Goal: Entertainment & Leisure: Consume media (video, audio)

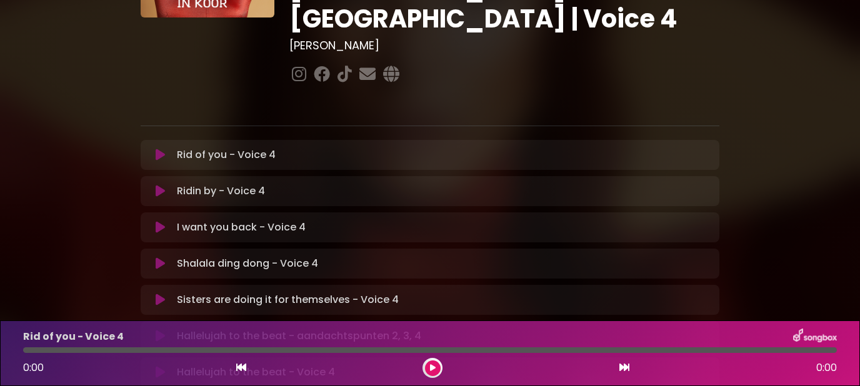
scroll to position [242, 0]
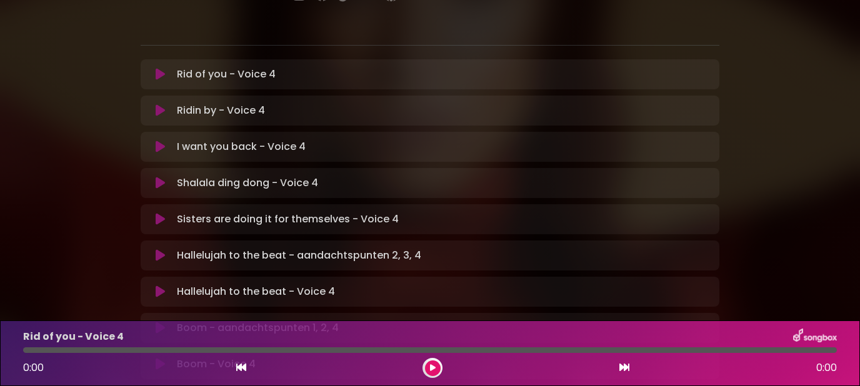
click at [157, 249] on icon at bounding box center [160, 255] width 9 height 12
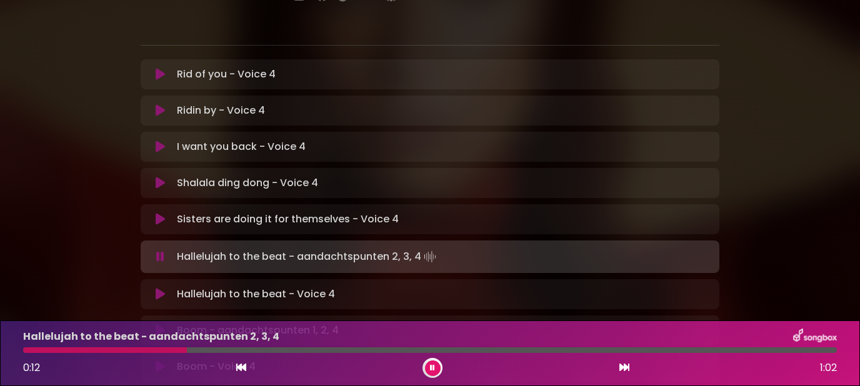
click at [434, 366] on icon at bounding box center [432, 367] width 5 height 7
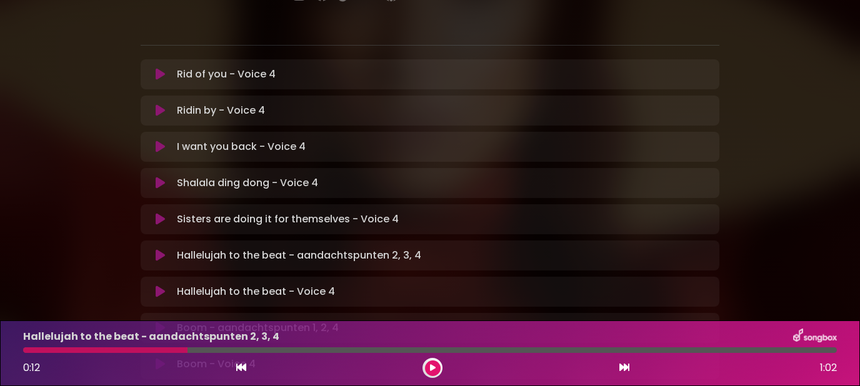
click at [156, 213] on icon at bounding box center [160, 219] width 9 height 12
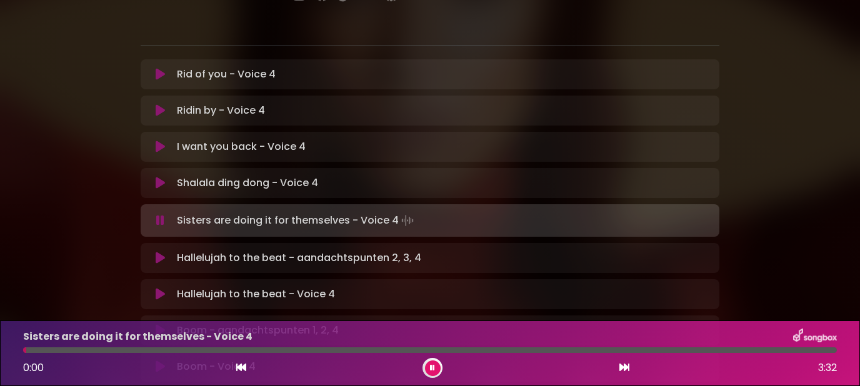
click at [159, 214] on icon at bounding box center [160, 220] width 8 height 12
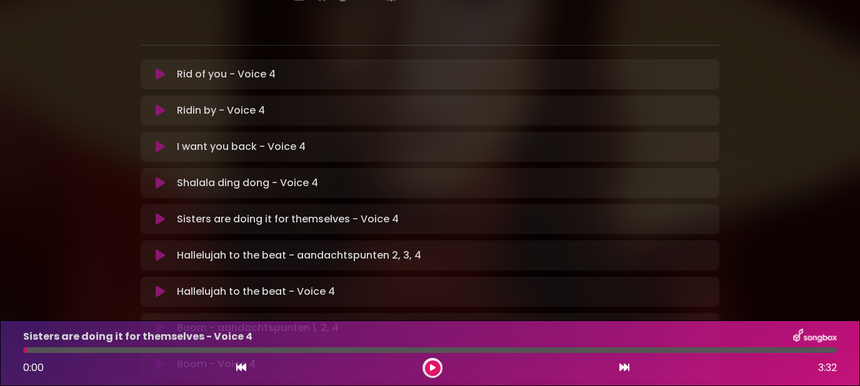
click at [159, 249] on icon at bounding box center [160, 255] width 9 height 12
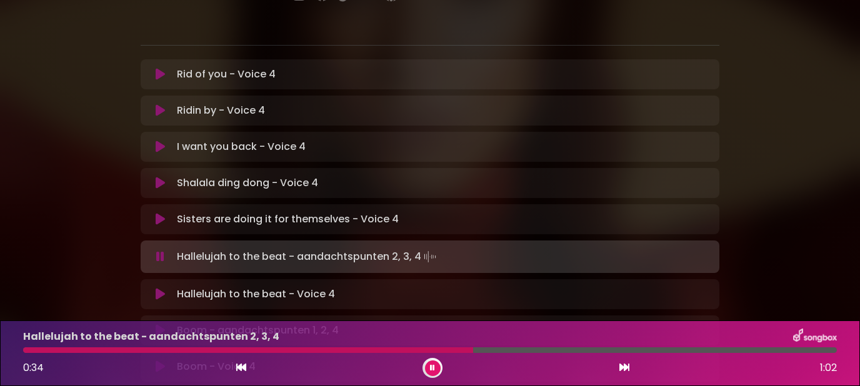
click at [432, 370] on icon at bounding box center [432, 367] width 5 height 7
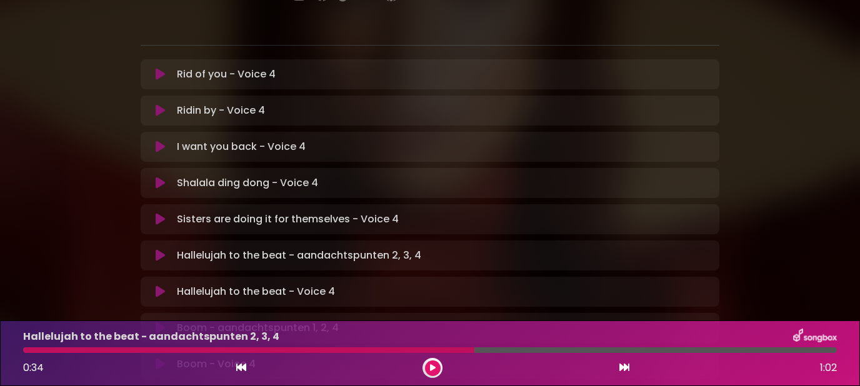
drag, startPoint x: 473, startPoint y: 347, endPoint x: 17, endPoint y: 352, distance: 455.5
click at [17, 352] on div "Hallelujah to the beat - aandachtspunten 2, 3, 4 0:34 1:02" at bounding box center [430, 353] width 829 height 49
click at [24, 348] on div at bounding box center [430, 350] width 829 height 6
click at [241, 364] on icon at bounding box center [241, 367] width 10 height 10
click at [625, 367] on icon at bounding box center [624, 367] width 10 height 10
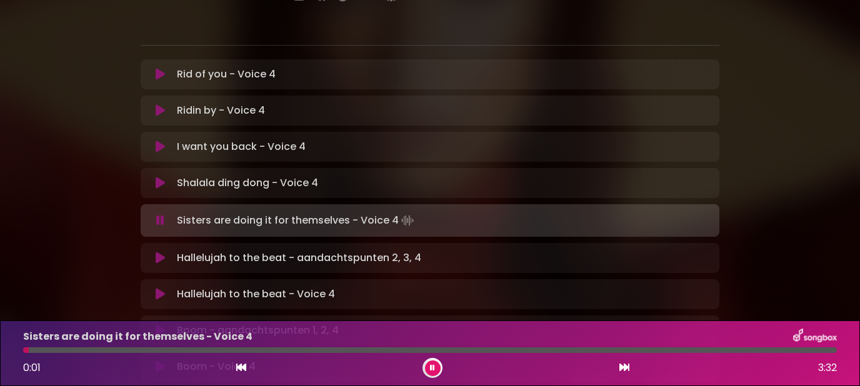
click at [624, 368] on icon at bounding box center [624, 367] width 10 height 10
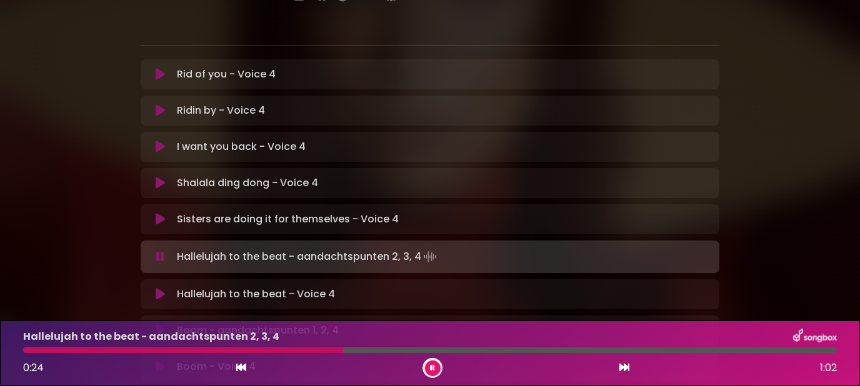
click at [341, 349] on div at bounding box center [183, 350] width 320 height 6
click at [432, 368] on icon at bounding box center [432, 368] width 8 height 9
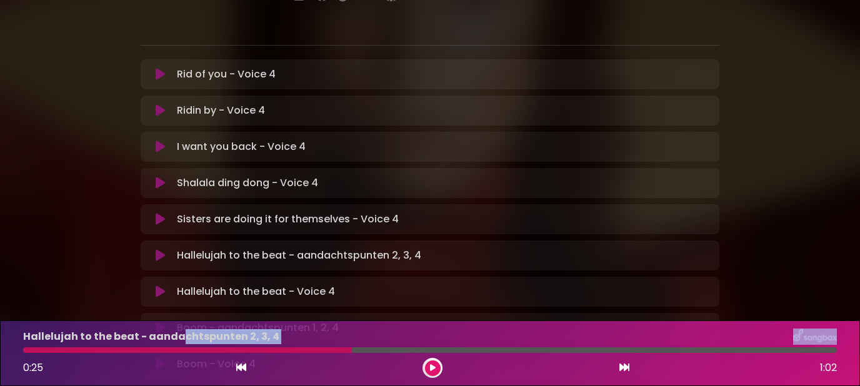
drag, startPoint x: 352, startPoint y: 350, endPoint x: 152, endPoint y: 342, distance: 200.1
click at [152, 347] on div at bounding box center [430, 350] width 814 height 6
click at [54, 350] on div at bounding box center [187, 350] width 329 height 6
click at [43, 352] on div at bounding box center [187, 350] width 329 height 6
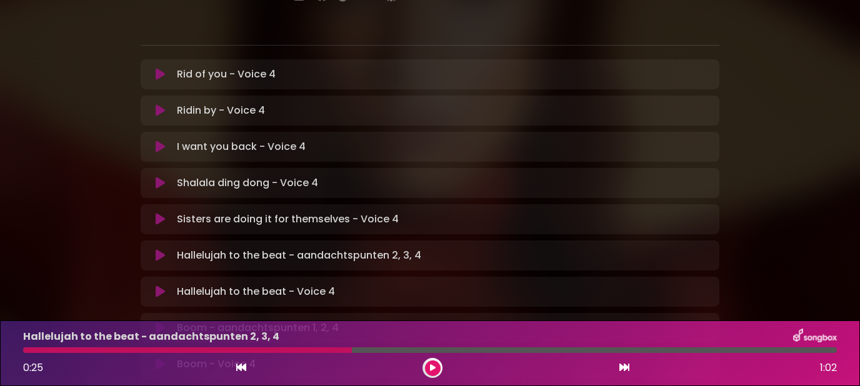
click at [241, 366] on icon at bounding box center [241, 367] width 10 height 10
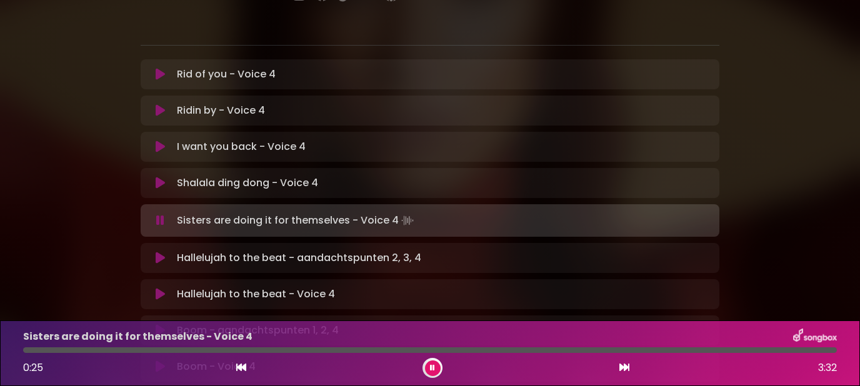
click at [625, 367] on icon at bounding box center [624, 367] width 10 height 10
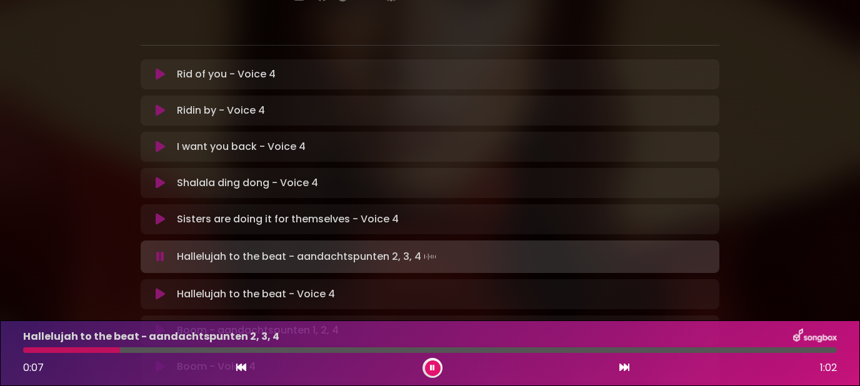
click at [435, 369] on button at bounding box center [433, 369] width 16 height 16
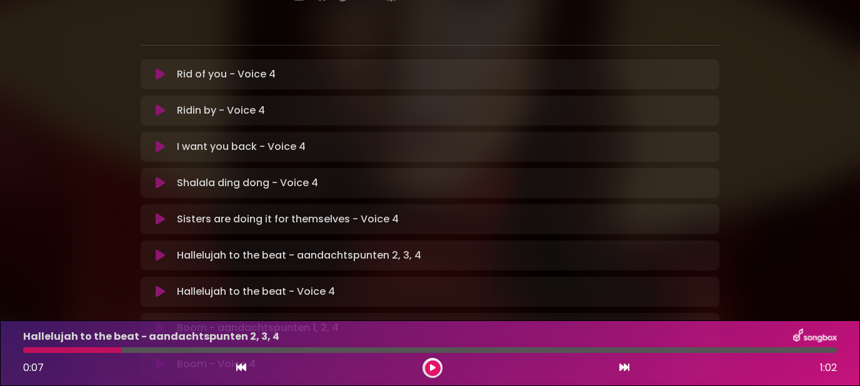
click at [45, 349] on div at bounding box center [72, 350] width 99 height 6
click at [46, 351] on div at bounding box center [72, 350] width 99 height 6
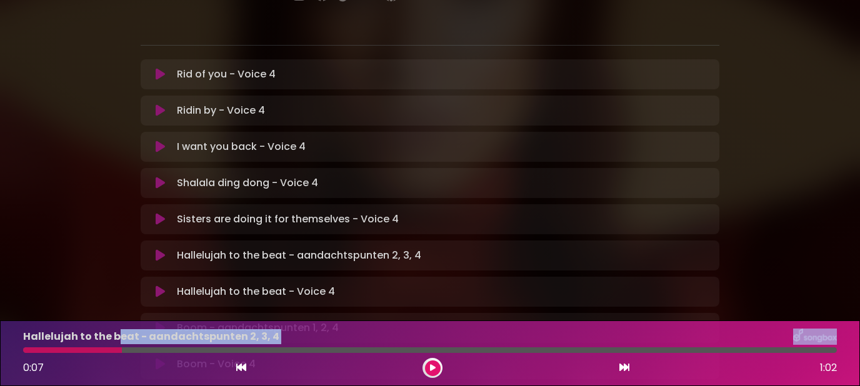
drag, startPoint x: 118, startPoint y: 347, endPoint x: 51, endPoint y: 347, distance: 67.5
click at [57, 347] on div "Hallelujah to the beat - aandachtspunten 2, 3, 4 0:07 1:02" at bounding box center [430, 353] width 829 height 49
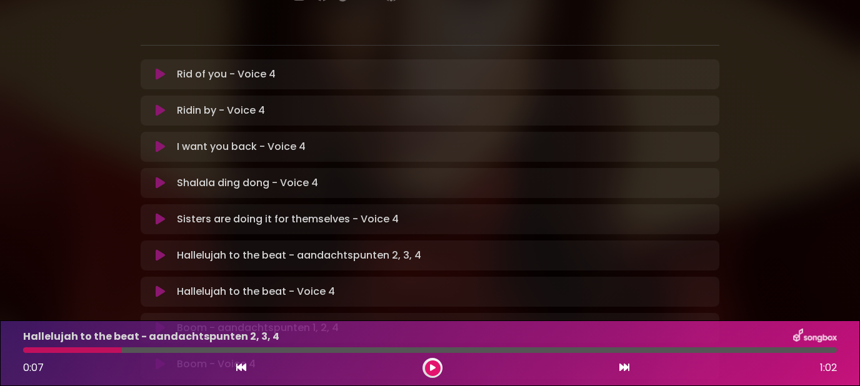
click at [119, 350] on div at bounding box center [72, 350] width 99 height 6
click at [39, 351] on div at bounding box center [72, 350] width 99 height 6
click at [238, 370] on icon at bounding box center [241, 367] width 10 height 10
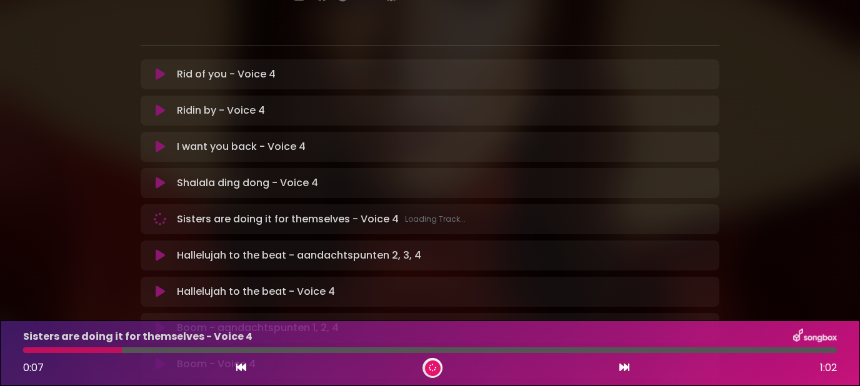
click at [624, 366] on icon at bounding box center [624, 367] width 10 height 10
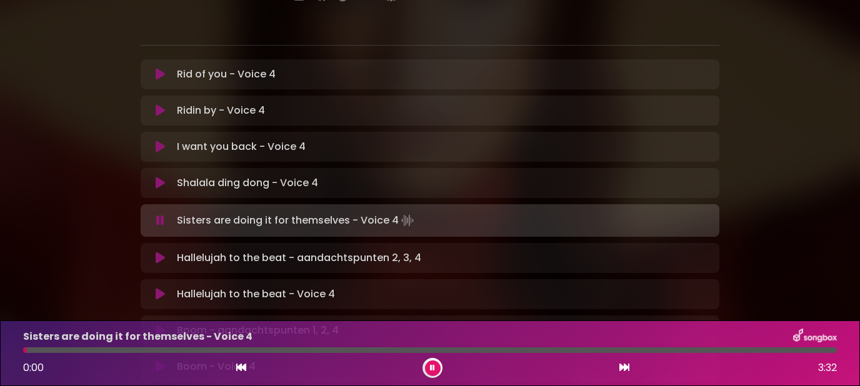
click at [622, 366] on icon at bounding box center [624, 367] width 10 height 10
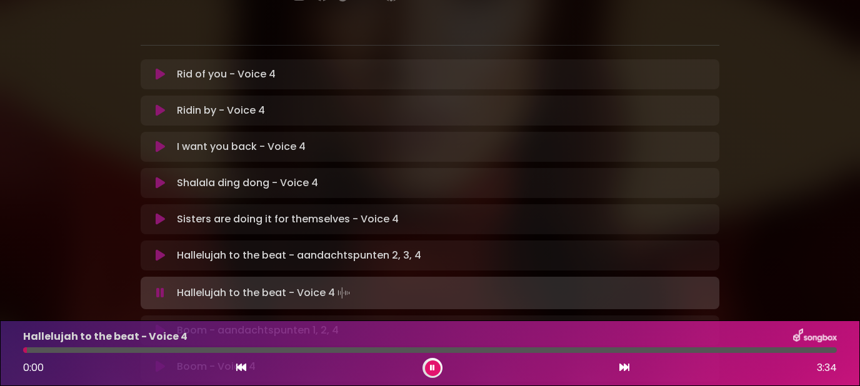
click at [242, 369] on icon at bounding box center [241, 367] width 10 height 10
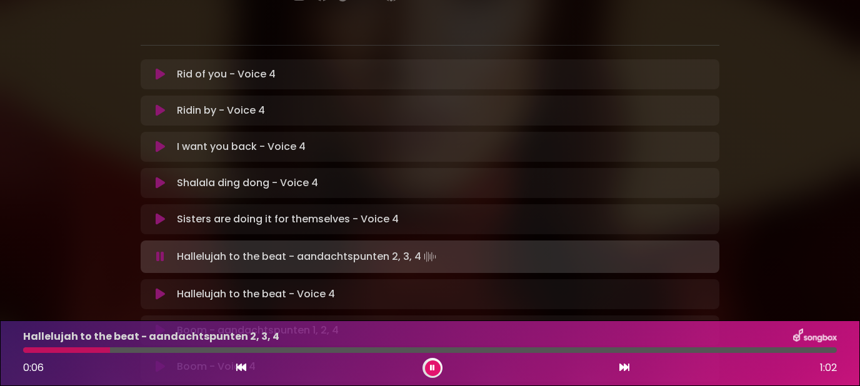
click at [430, 366] on button at bounding box center [433, 369] width 16 height 16
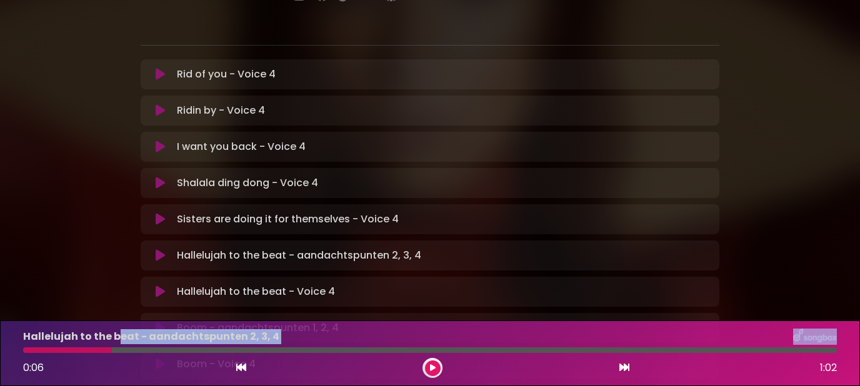
click at [110, 347] on div "Hallelujah to the beat - aandachtspunten 2, 3, 4 0:06 1:02" at bounding box center [430, 353] width 829 height 49
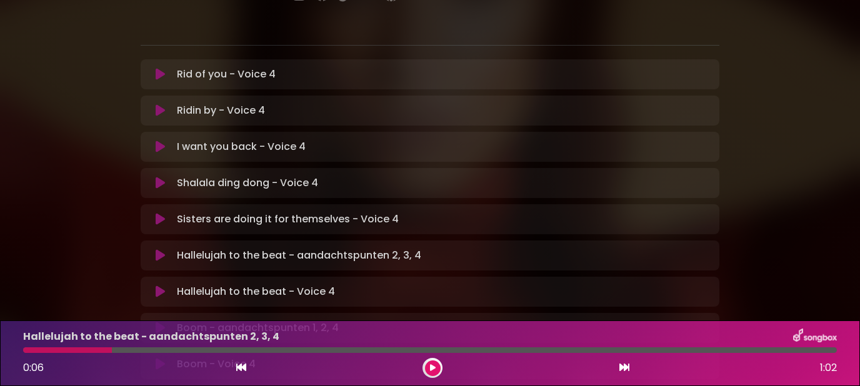
click at [111, 349] on div at bounding box center [67, 350] width 89 height 6
drag, startPoint x: 110, startPoint y: 350, endPoint x: 41, endPoint y: 353, distance: 69.4
click at [41, 353] on div at bounding box center [67, 350] width 89 height 6
drag, startPoint x: 238, startPoint y: 366, endPoint x: 392, endPoint y: 366, distance: 153.7
click at [239, 366] on icon at bounding box center [241, 367] width 10 height 10
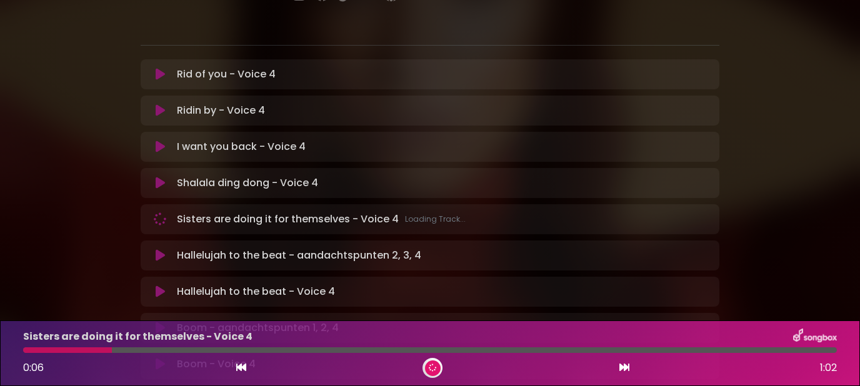
click at [622, 366] on icon at bounding box center [624, 367] width 10 height 10
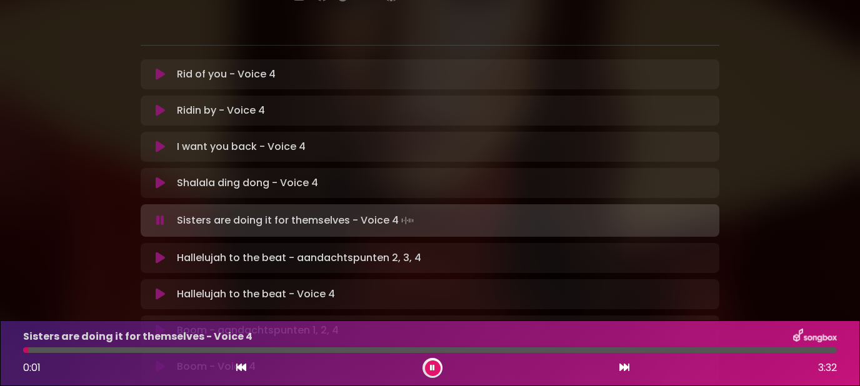
click at [623, 365] on icon at bounding box center [624, 367] width 10 height 10
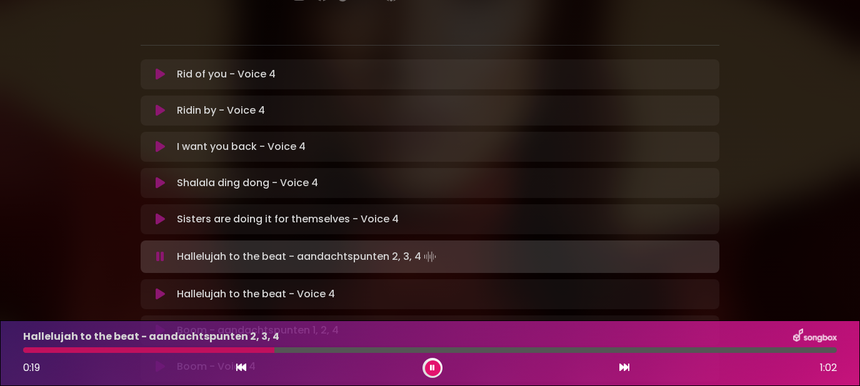
click at [241, 368] on icon at bounding box center [241, 367] width 10 height 10
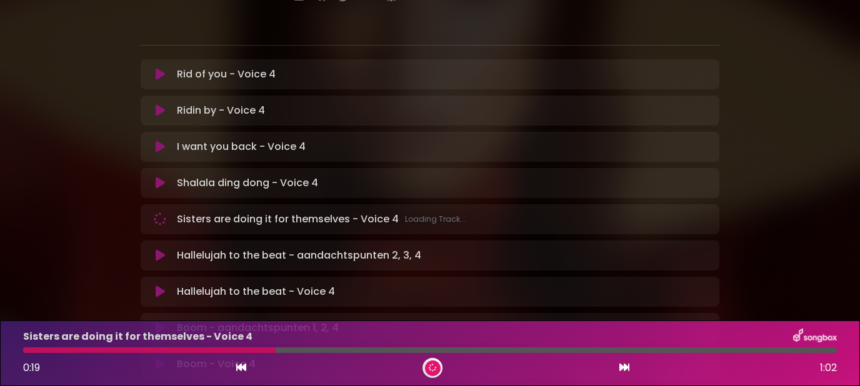
click at [627, 367] on icon at bounding box center [624, 367] width 10 height 10
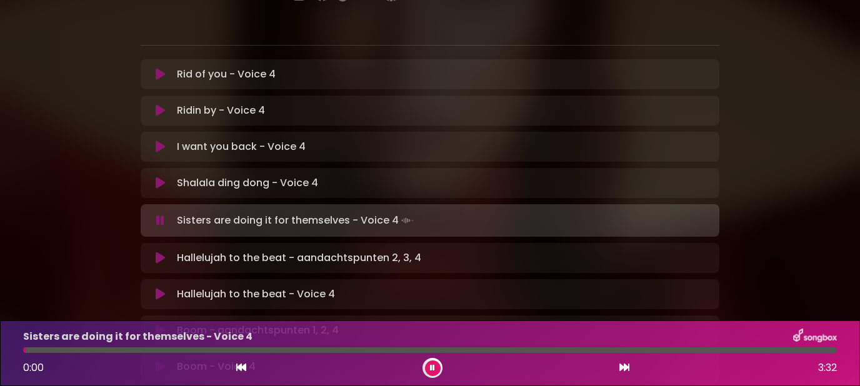
click at [625, 367] on icon at bounding box center [624, 367] width 10 height 10
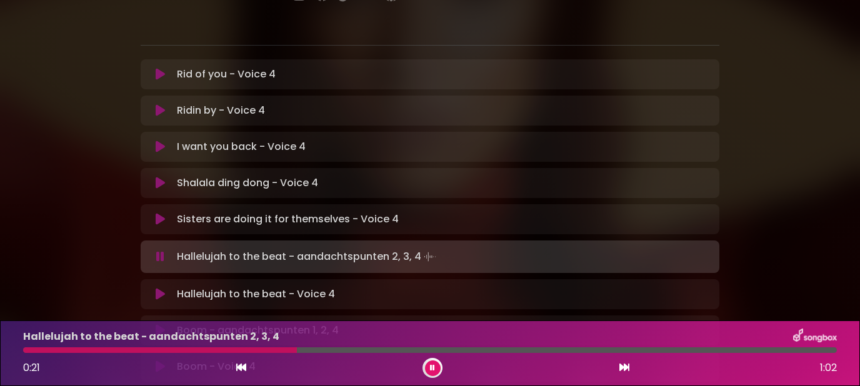
click at [434, 367] on icon at bounding box center [432, 368] width 8 height 9
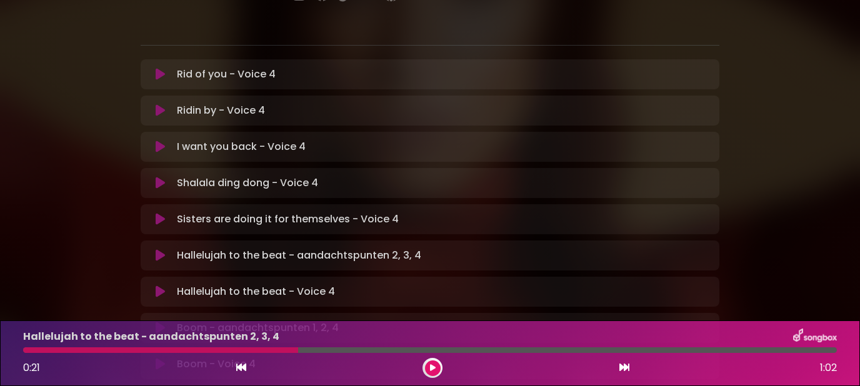
click at [244, 367] on icon at bounding box center [241, 367] width 10 height 10
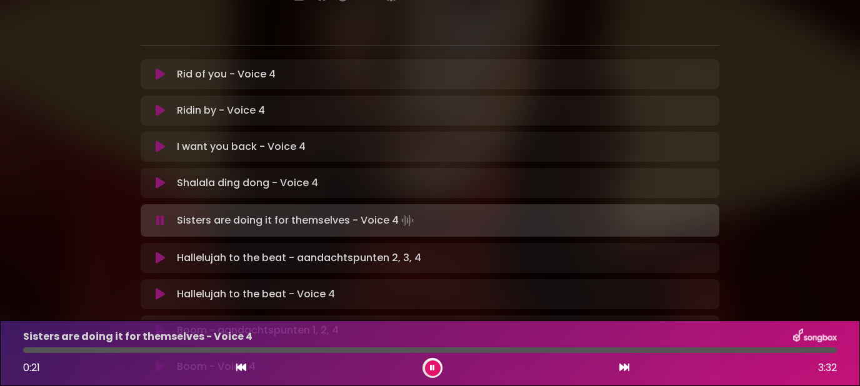
click at [627, 367] on icon at bounding box center [624, 367] width 10 height 10
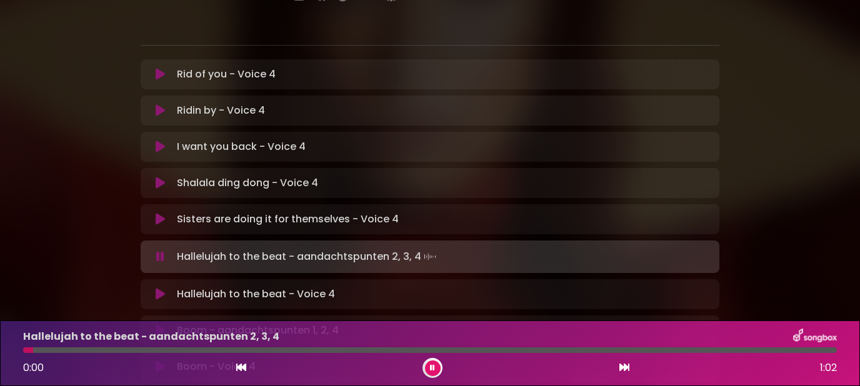
click at [435, 368] on button at bounding box center [433, 369] width 16 height 16
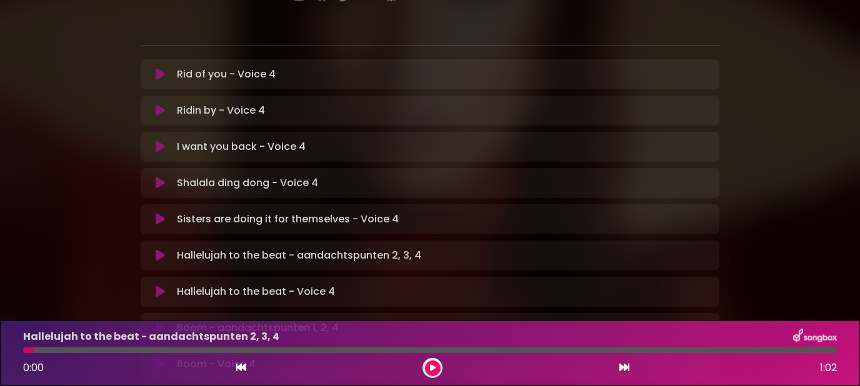
click at [435, 368] on button at bounding box center [433, 369] width 16 height 16
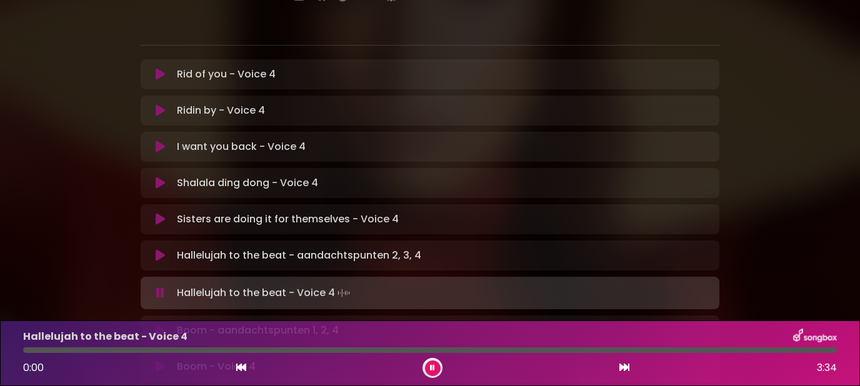
click at [242, 368] on icon at bounding box center [241, 367] width 10 height 10
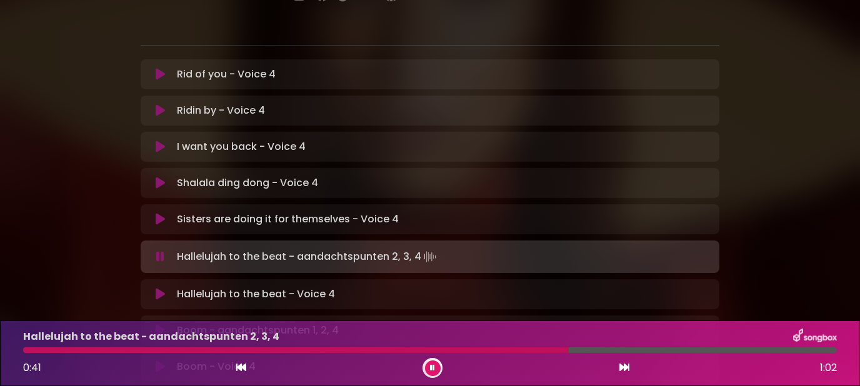
click at [430, 364] on button at bounding box center [433, 369] width 16 height 16
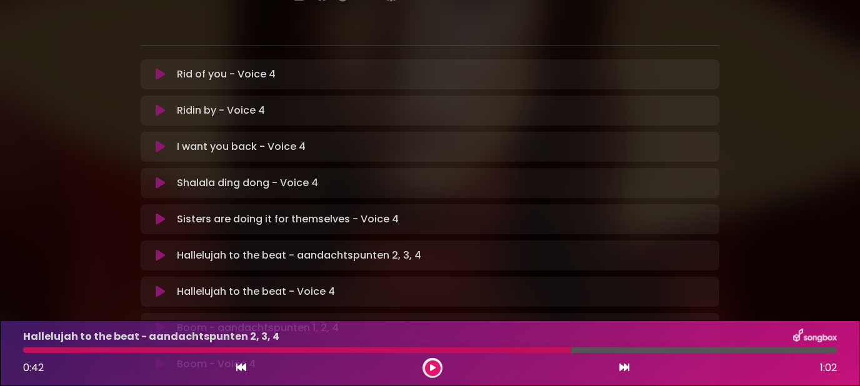
click at [430, 364] on button at bounding box center [433, 369] width 16 height 16
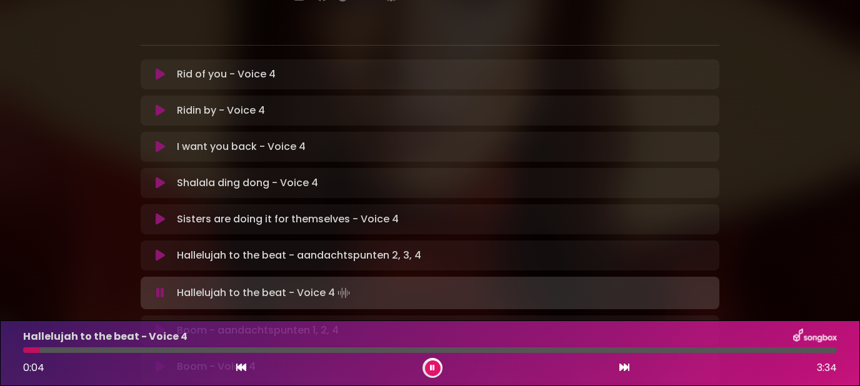
click at [242, 368] on icon at bounding box center [241, 367] width 10 height 10
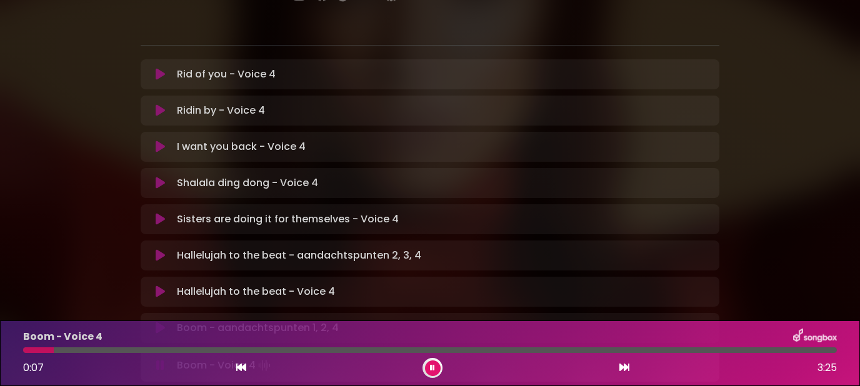
click at [242, 366] on icon at bounding box center [241, 367] width 10 height 10
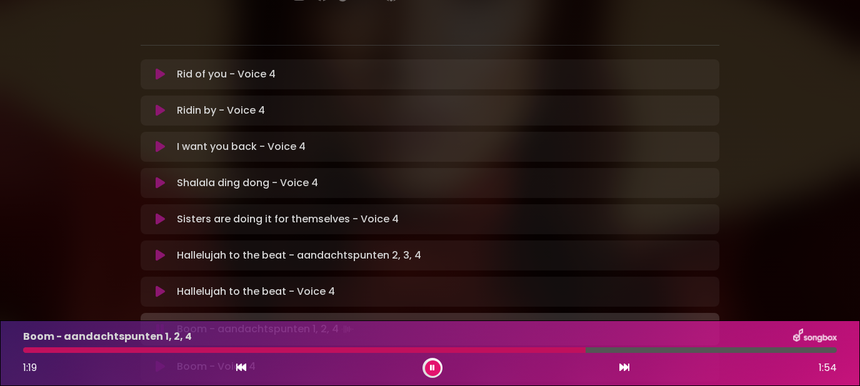
click at [241, 367] on icon at bounding box center [241, 367] width 10 height 10
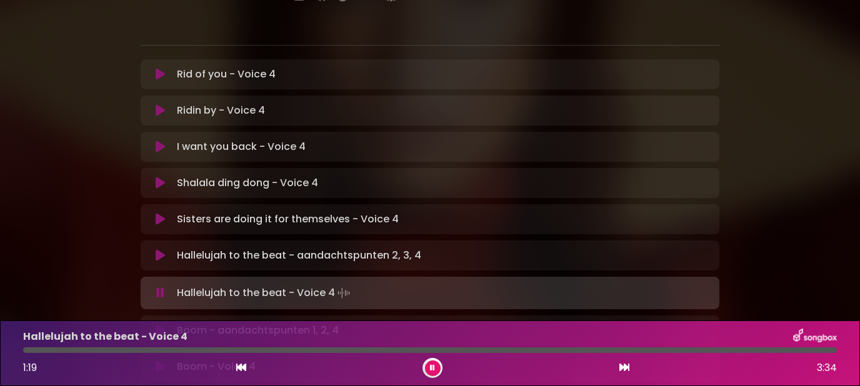
click at [624, 366] on icon at bounding box center [624, 367] width 10 height 10
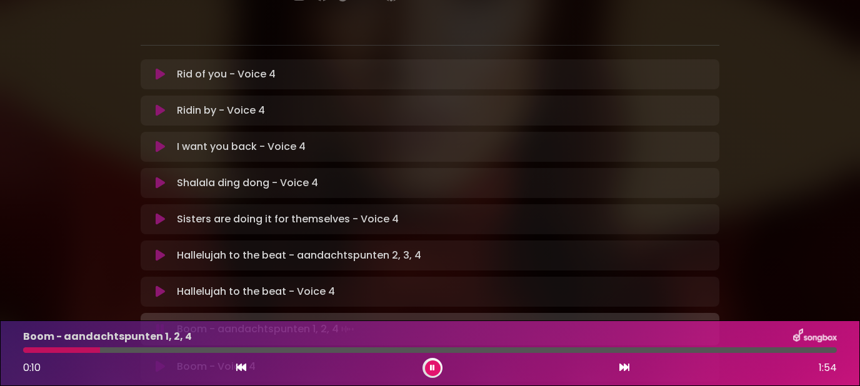
click at [435, 366] on button at bounding box center [433, 369] width 16 height 16
